Goal: Task Accomplishment & Management: Manage account settings

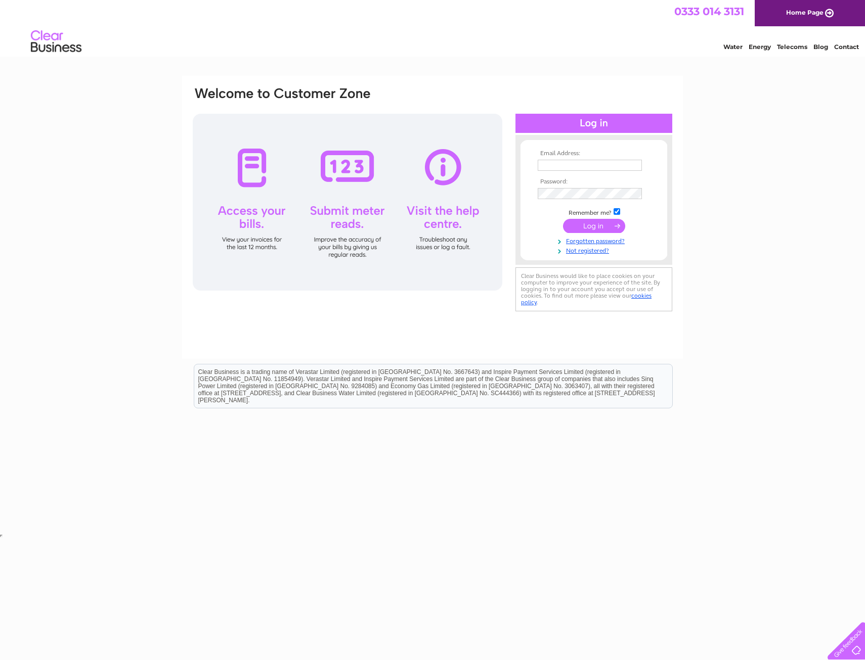
click at [585, 166] on input "text" at bounding box center [589, 165] width 104 height 11
type input "[PERSON_NAME][EMAIL_ADDRESS][DOMAIN_NAME]"
click at [598, 221] on input "submit" at bounding box center [594, 226] width 62 height 14
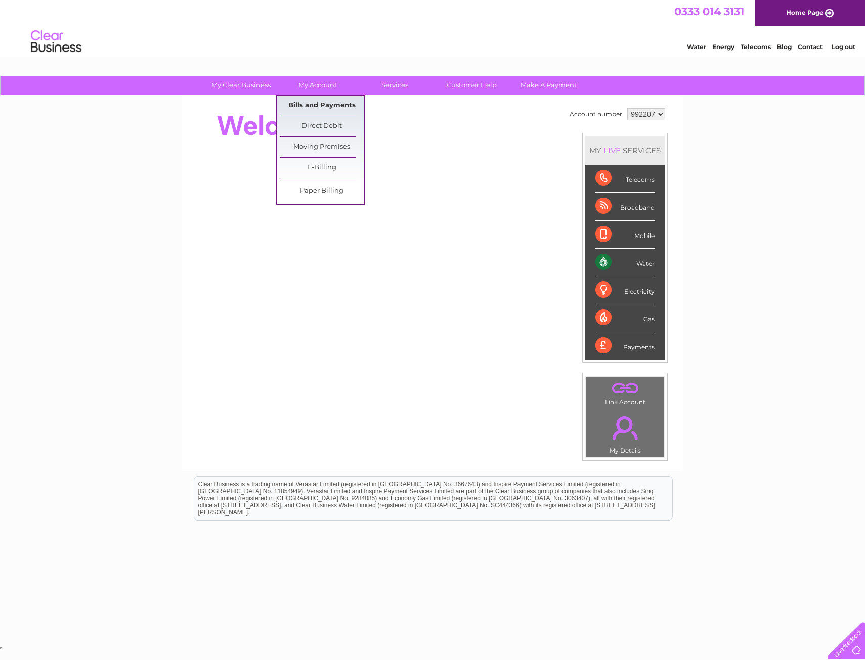
click at [331, 109] on link "Bills and Payments" at bounding box center [321, 106] width 83 height 20
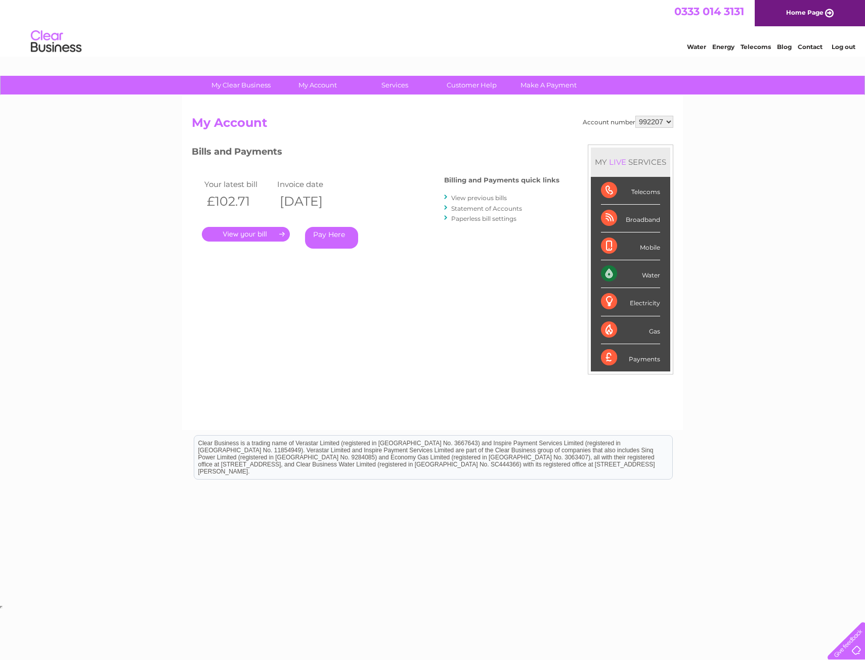
click at [266, 237] on link "." at bounding box center [246, 234] width 88 height 15
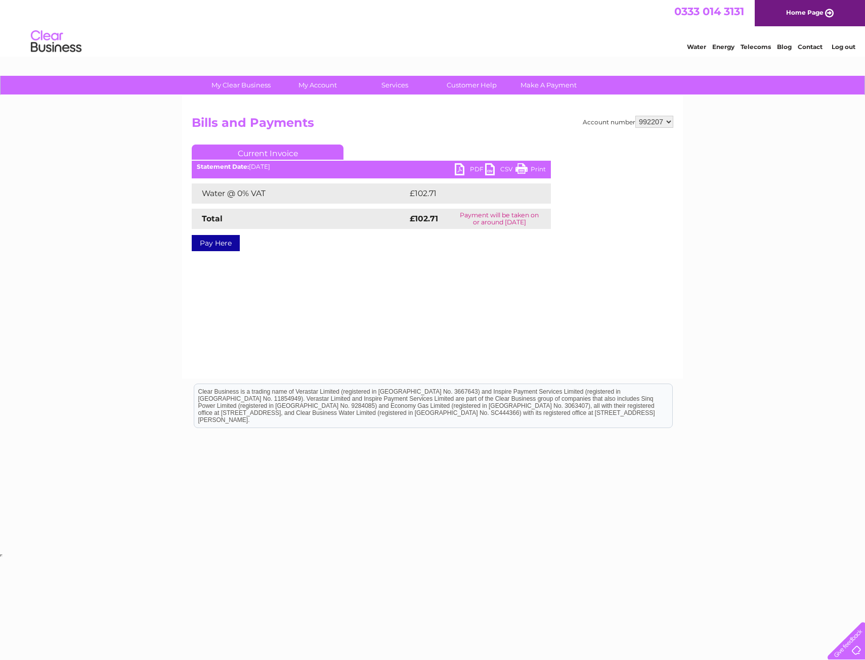
click at [464, 168] on link "PDF" at bounding box center [470, 170] width 30 height 15
